Goal: Task Accomplishment & Management: Manage account settings

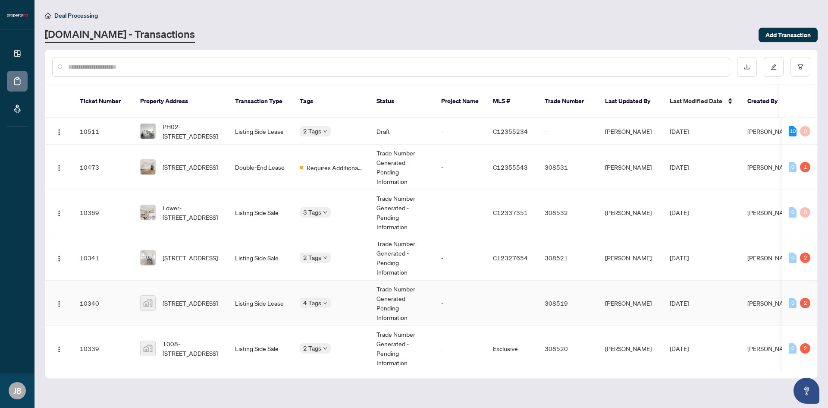
click at [356, 298] on div "4 Tags" at bounding box center [331, 303] width 63 height 10
click at [268, 281] on td "Listing Side Lease" at bounding box center [260, 302] width 65 height 45
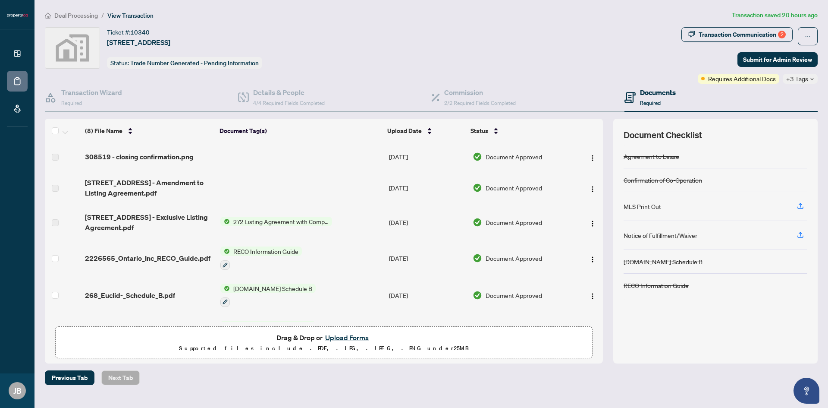
click at [344, 336] on button "Upload Forms" at bounding box center [347, 337] width 49 height 11
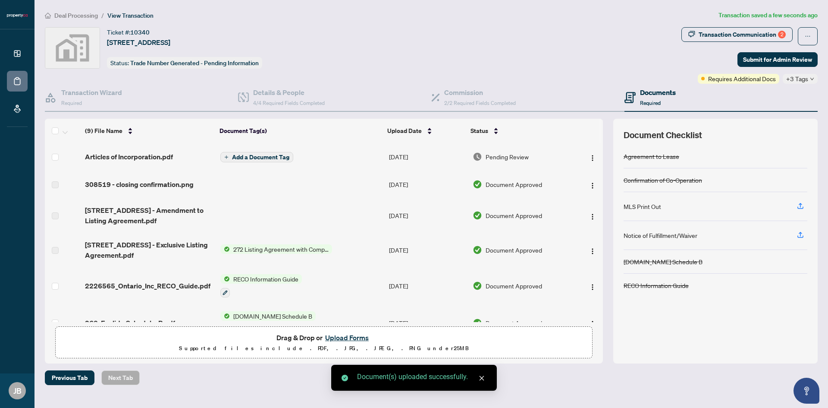
click at [272, 159] on span "Add a Document Tag" at bounding box center [260, 157] width 57 height 6
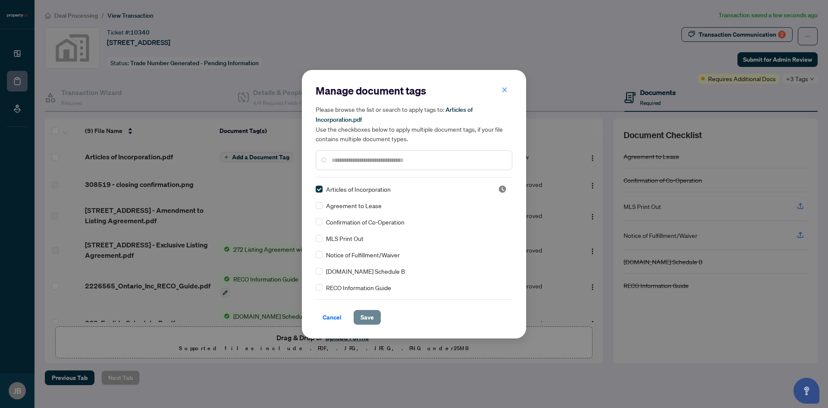
click at [371, 313] on span "Save" at bounding box center [367, 317] width 13 height 14
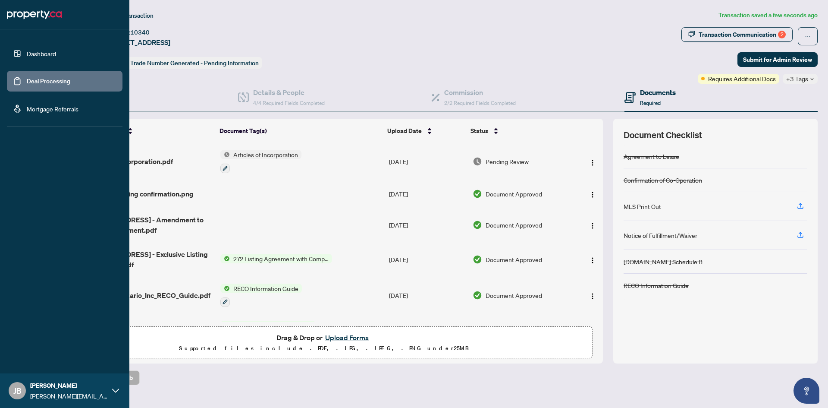
click at [34, 81] on link "Deal Processing" at bounding box center [49, 81] width 44 height 8
